Goal: Find specific page/section: Find specific page/section

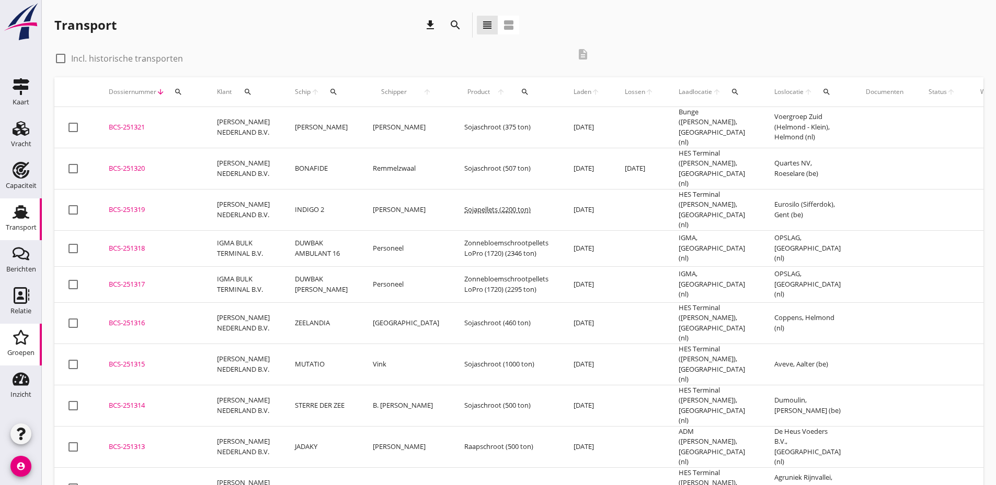
click at [15, 340] on icon "Groepen" at bounding box center [21, 337] width 17 height 17
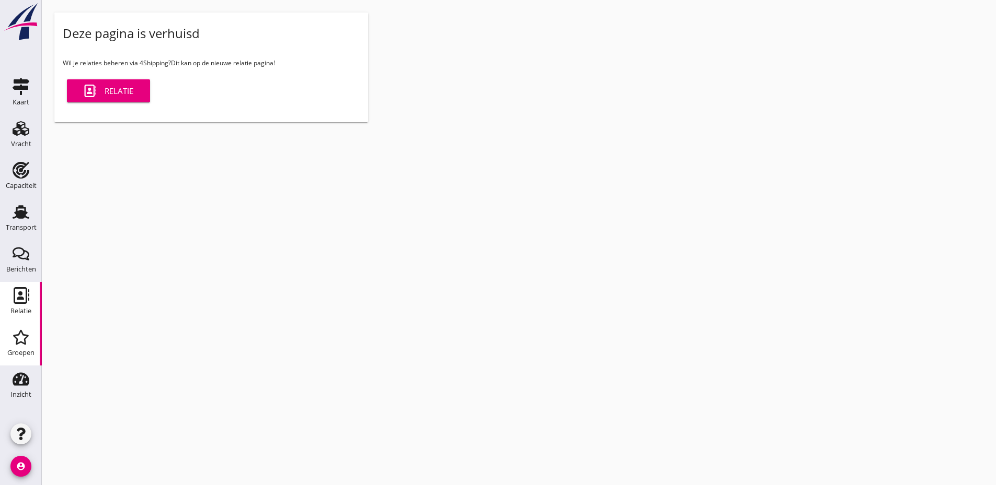
click at [21, 295] on use at bounding box center [22, 295] width 16 height 17
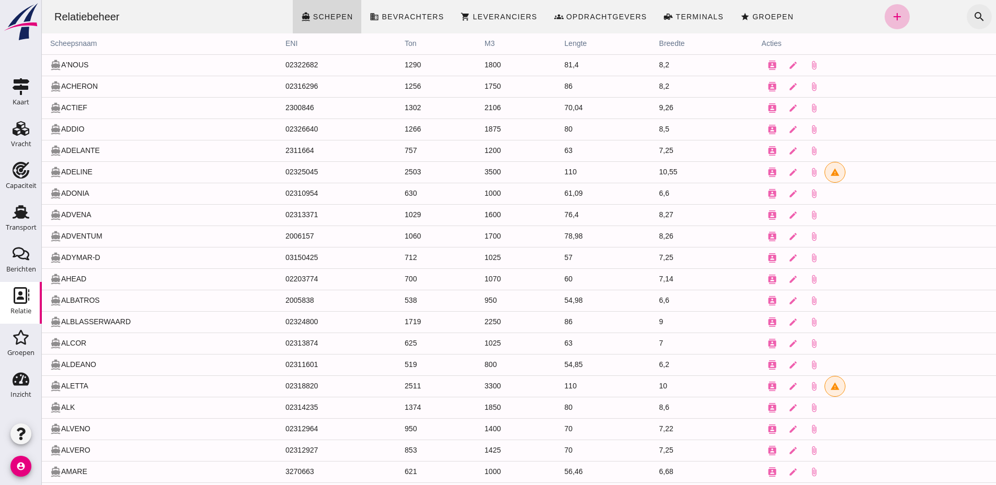
click at [973, 15] on icon "search" at bounding box center [979, 16] width 13 height 13
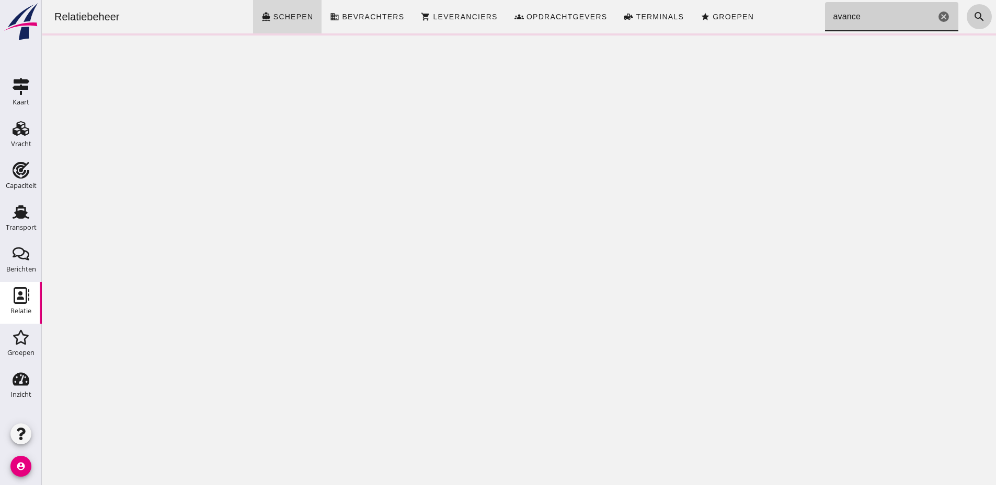
type input "avance"
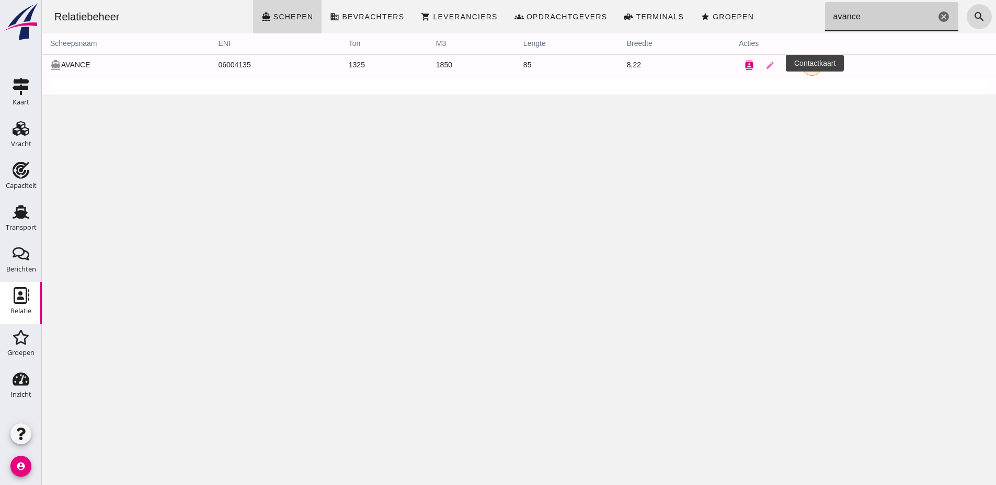
click at [754, 63] on icon "contacts" at bounding box center [748, 65] width 9 height 9
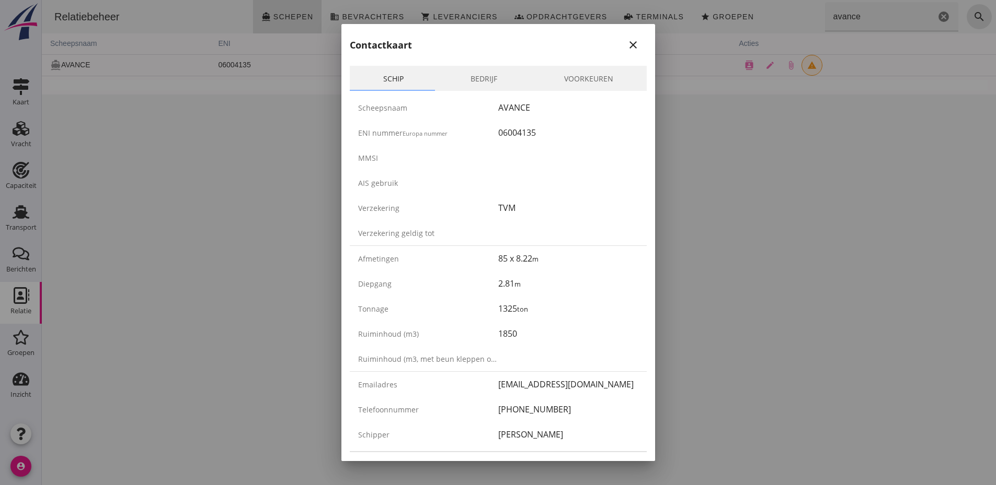
click at [491, 73] on link "Bedrijf" at bounding box center [484, 78] width 94 height 25
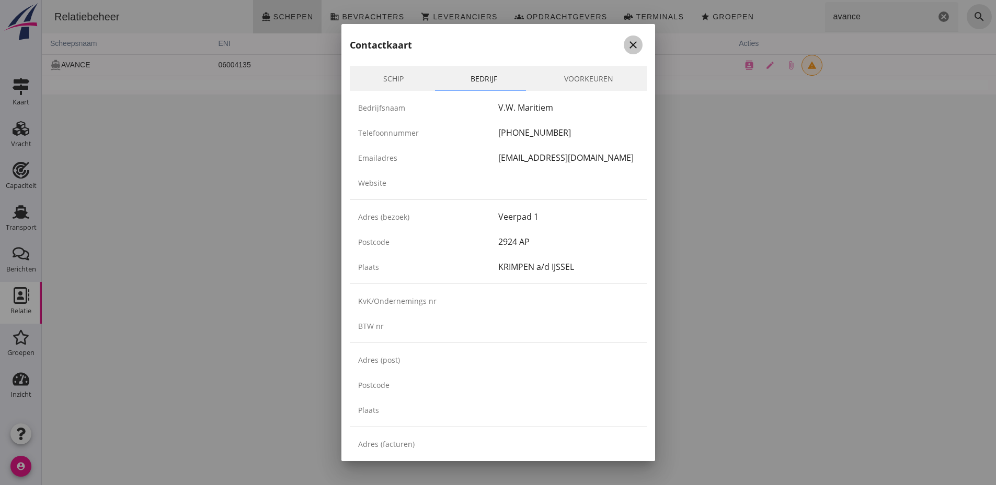
click at [627, 48] on icon "close" at bounding box center [633, 45] width 13 height 13
